Goal: Register for event/course

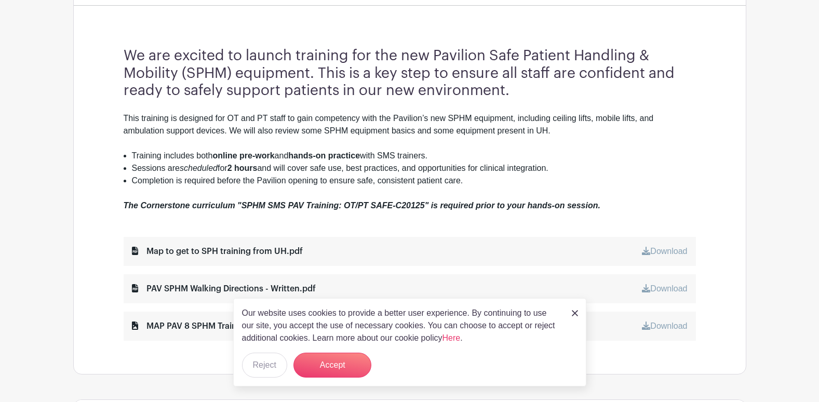
scroll to position [363, 0]
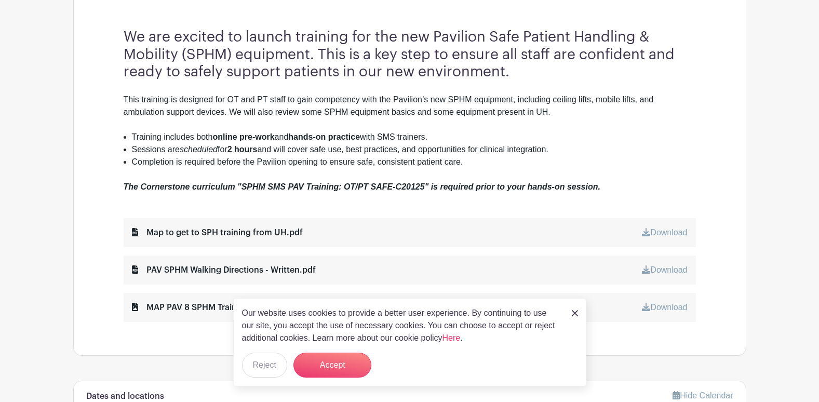
click at [570, 313] on div "Our website uses cookies to provide a better user experience. By continuing to …" at bounding box center [409, 342] width 353 height 88
click at [573, 313] on img at bounding box center [575, 313] width 6 height 6
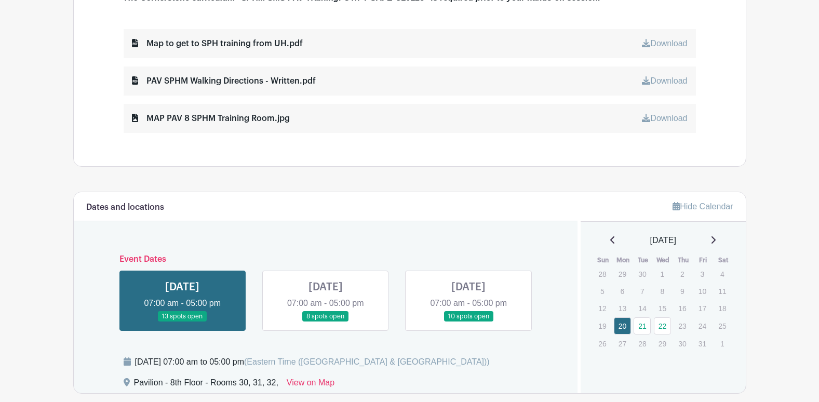
scroll to position [571, 0]
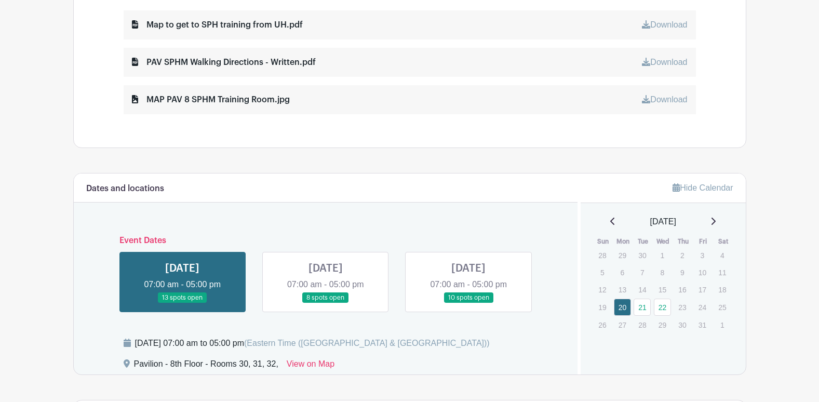
click at [182, 303] on link at bounding box center [182, 303] width 0 height 0
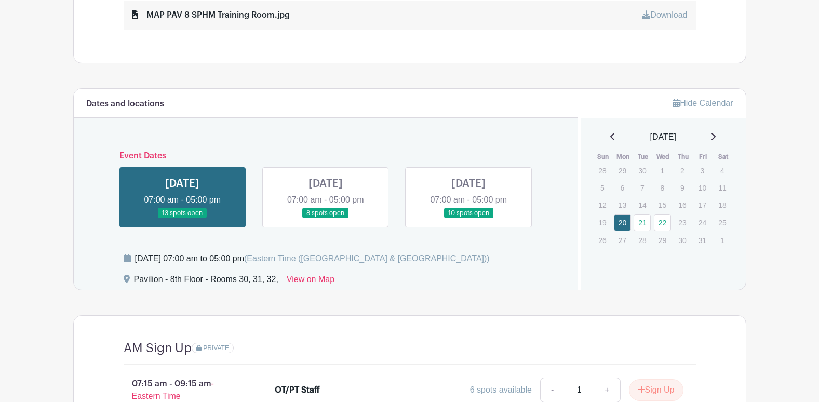
scroll to position [602, 0]
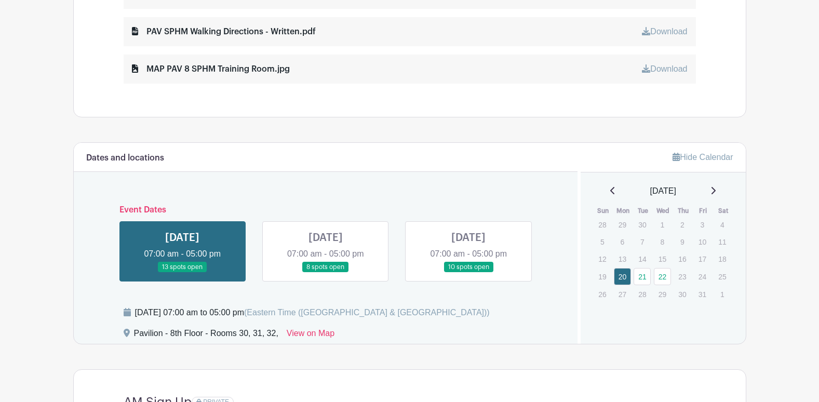
click at [326, 273] on link at bounding box center [326, 273] width 0 height 0
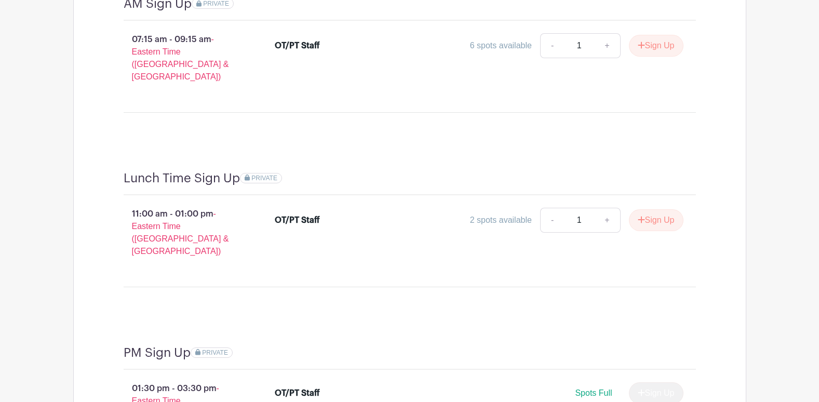
scroll to position [1069, 0]
